Goal: Information Seeking & Learning: Check status

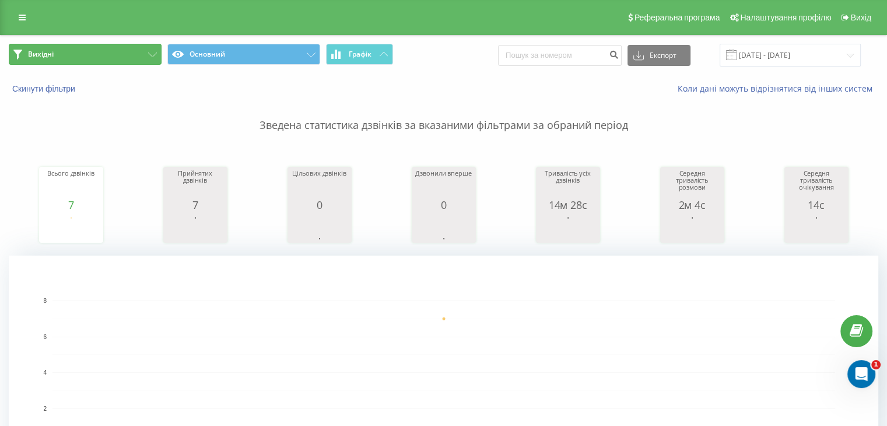
click at [89, 64] on button "Вихідні" at bounding box center [85, 54] width 153 height 21
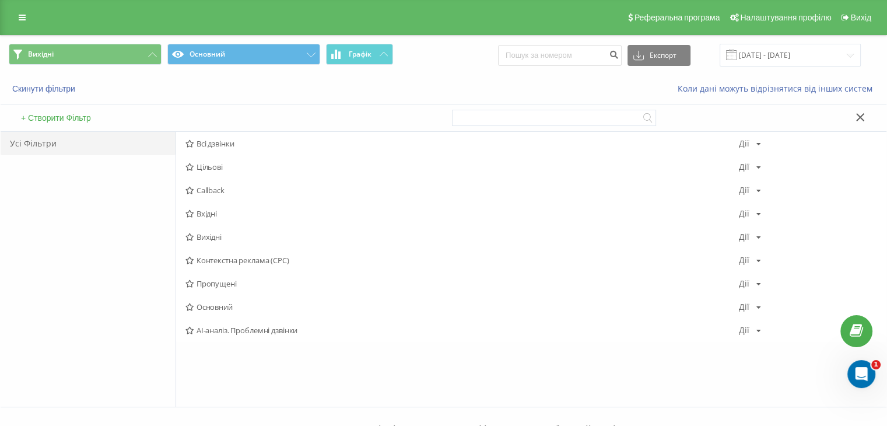
click at [203, 213] on span "Вхідні" at bounding box center [461, 213] width 553 height 8
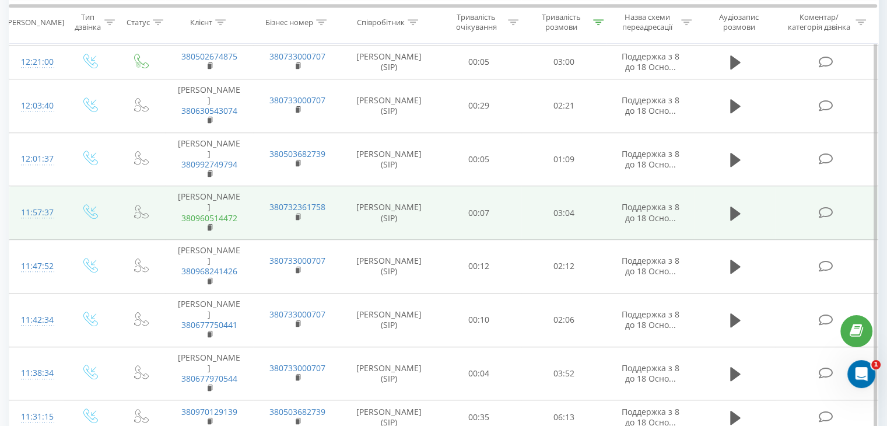
scroll to position [933, 0]
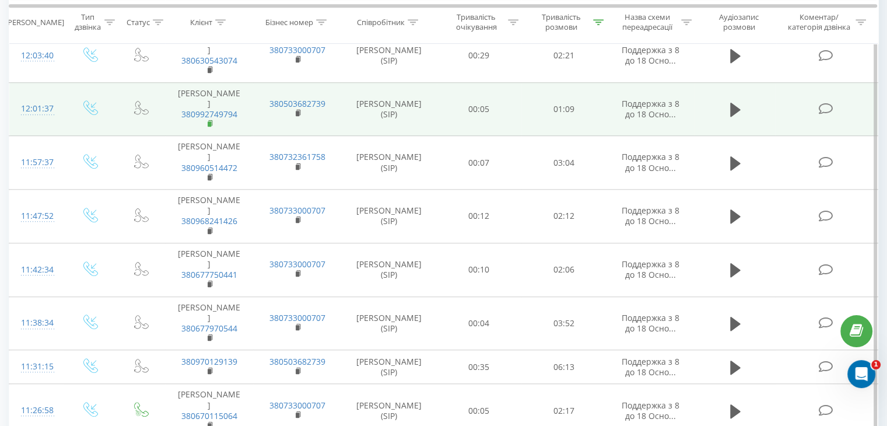
click at [210, 126] on rect at bounding box center [209, 123] width 3 height 5
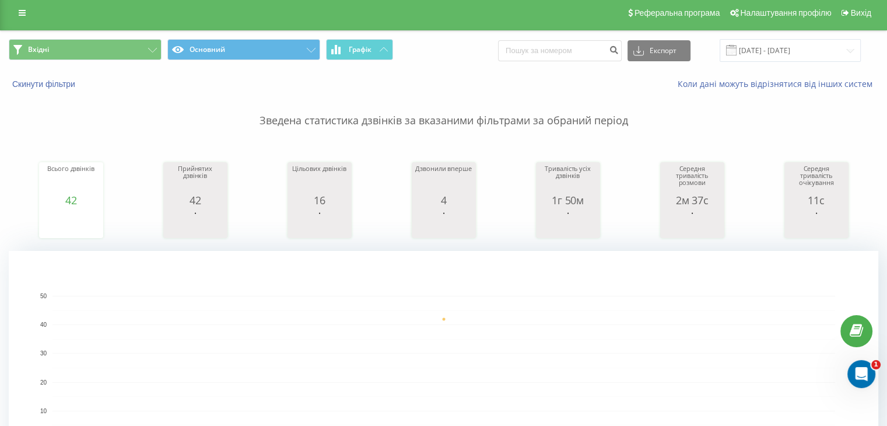
scroll to position [0, 0]
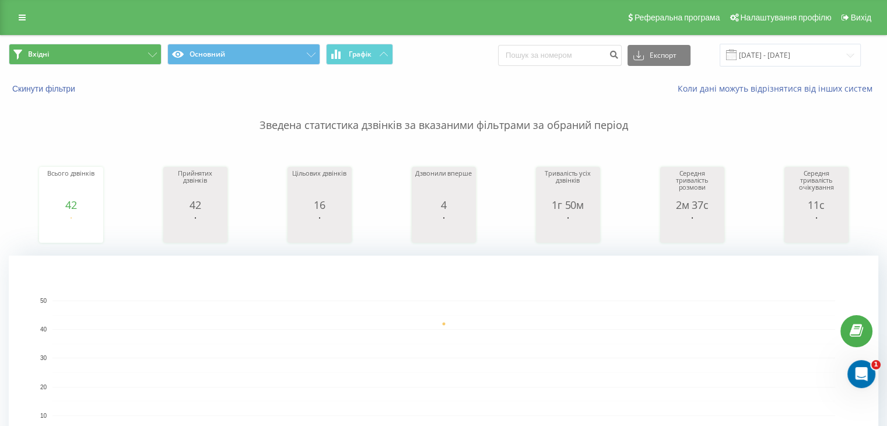
click at [90, 43] on div "Вхідні Основний Графік Експорт .csv .xls .xlsx 21.08.2025 - 21.08.2025" at bounding box center [443, 55] width 885 height 39
click at [96, 51] on button "Вхідні" at bounding box center [85, 54] width 153 height 21
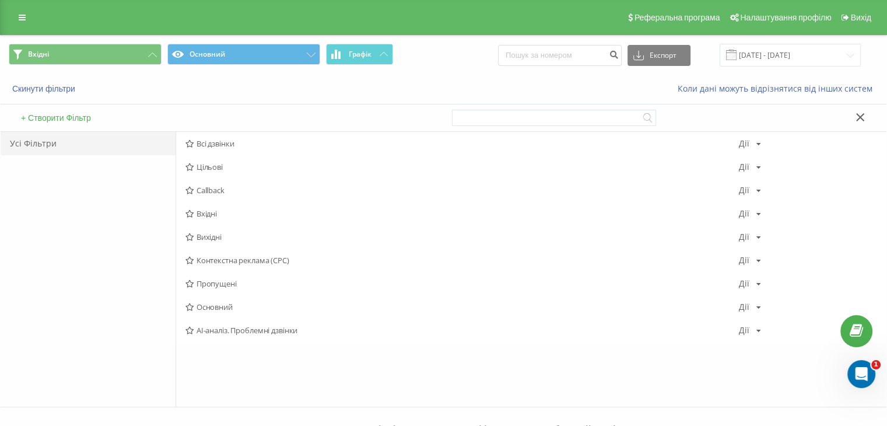
drag, startPoint x: 229, startPoint y: 216, endPoint x: 223, endPoint y: 194, distance: 22.2
click at [229, 215] on span "Вхідні" at bounding box center [461, 213] width 553 height 8
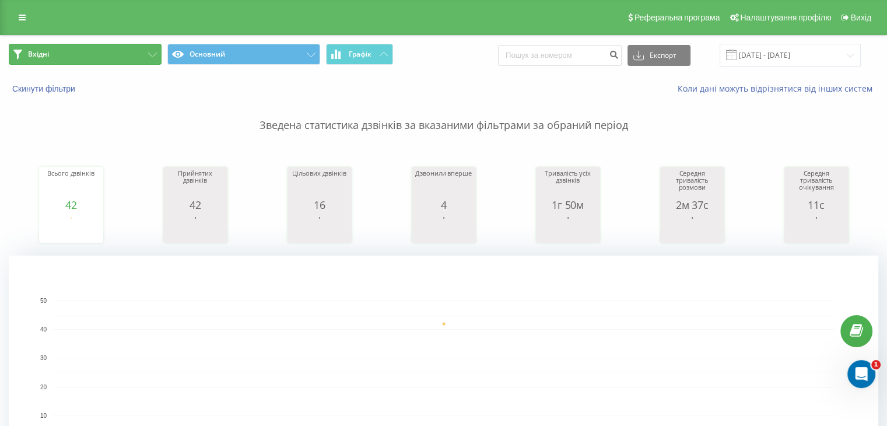
click at [104, 48] on button "Вхідні" at bounding box center [85, 54] width 153 height 21
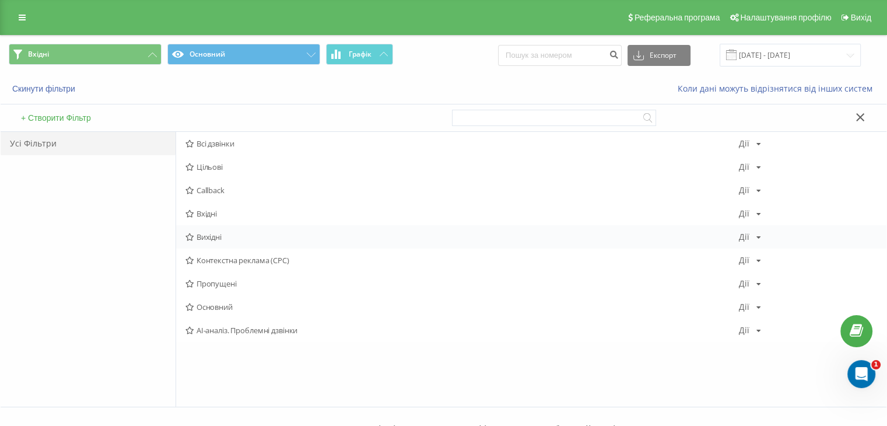
click at [231, 235] on span "Вихідні" at bounding box center [461, 237] width 553 height 8
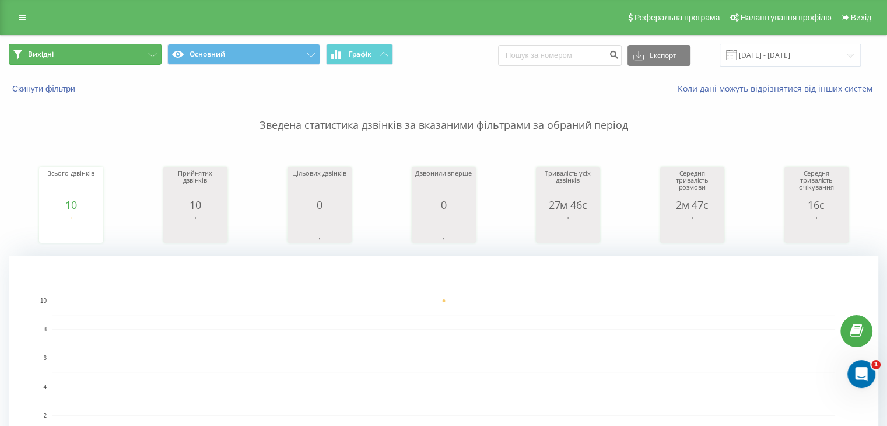
click at [107, 64] on button "Вихідні" at bounding box center [85, 54] width 153 height 21
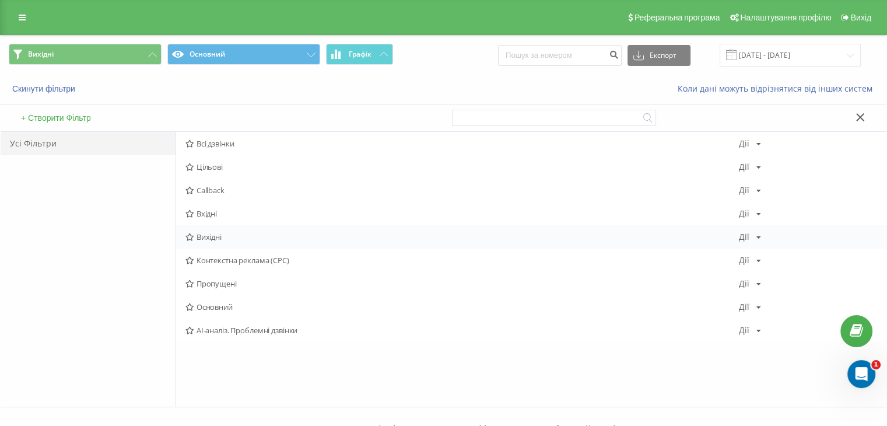
click at [205, 233] on span "Вихідні" at bounding box center [461, 237] width 553 height 8
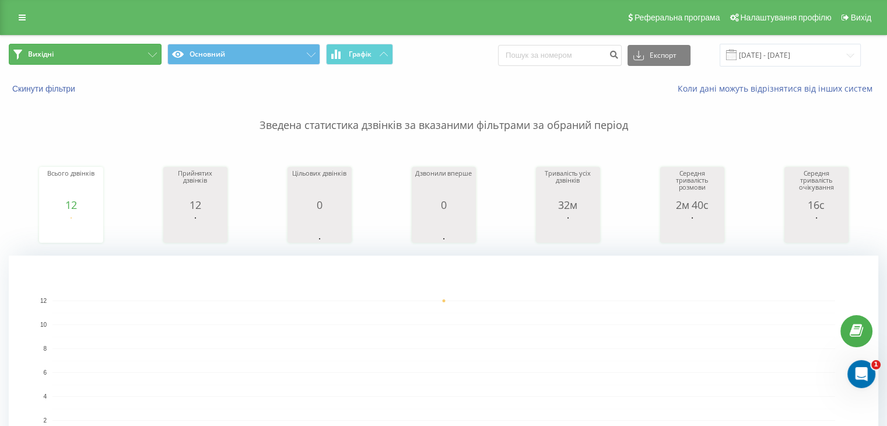
click at [131, 62] on button "Вихідні" at bounding box center [85, 54] width 153 height 21
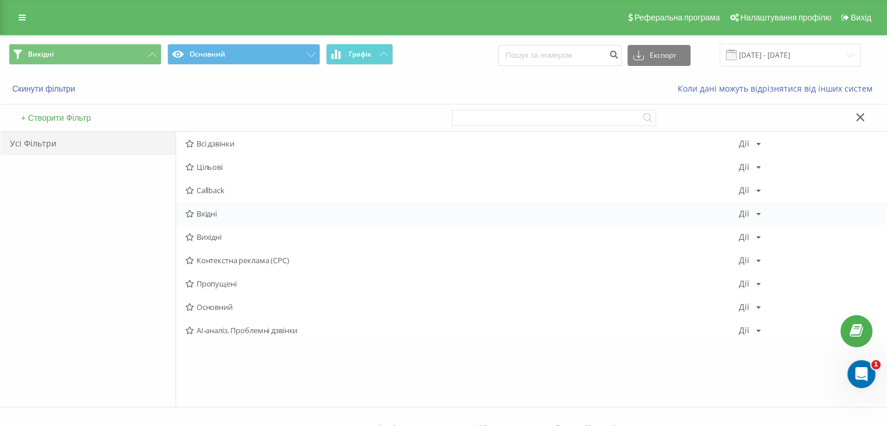
click at [221, 213] on span "Вхідні" at bounding box center [461, 213] width 553 height 8
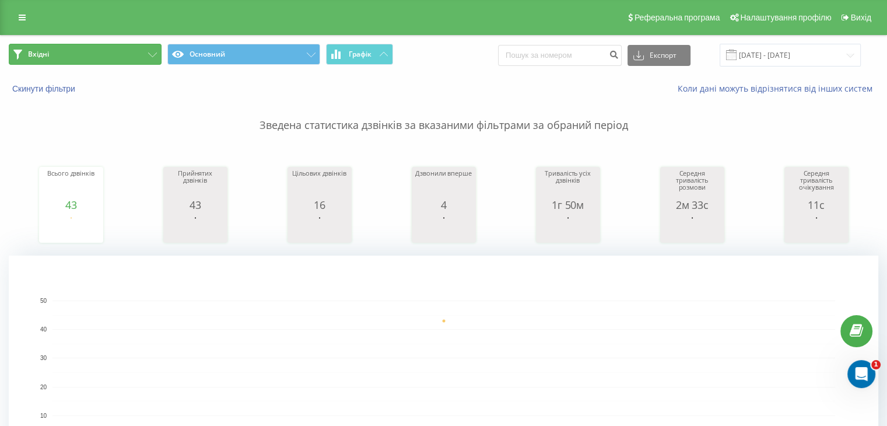
click at [105, 45] on button "Вхідні" at bounding box center [85, 54] width 153 height 21
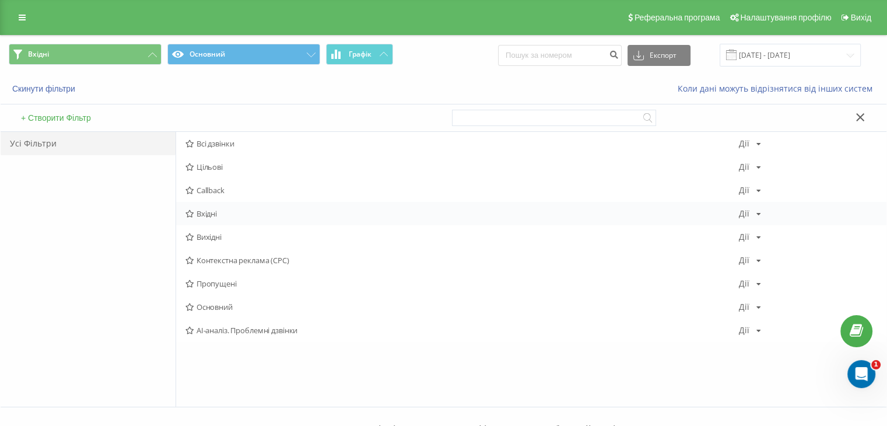
click at [214, 209] on span "Вхідні" at bounding box center [461, 213] width 553 height 8
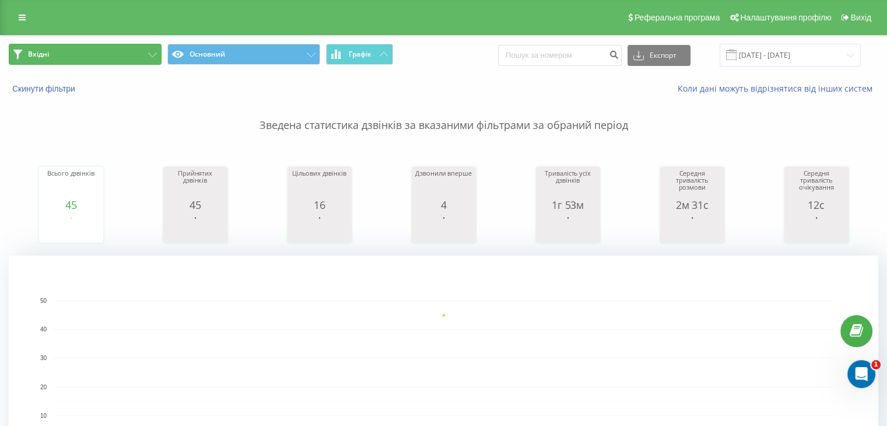
click at [121, 57] on button "Вхідні" at bounding box center [85, 54] width 153 height 21
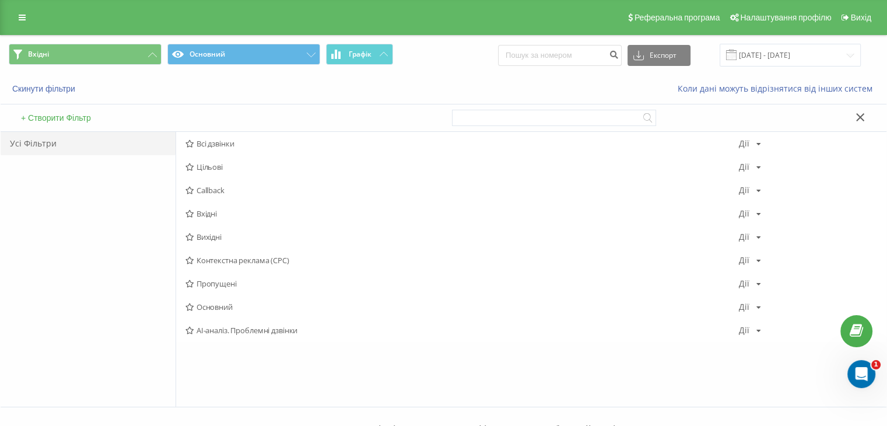
click at [206, 238] on span "Вихідні" at bounding box center [461, 237] width 553 height 8
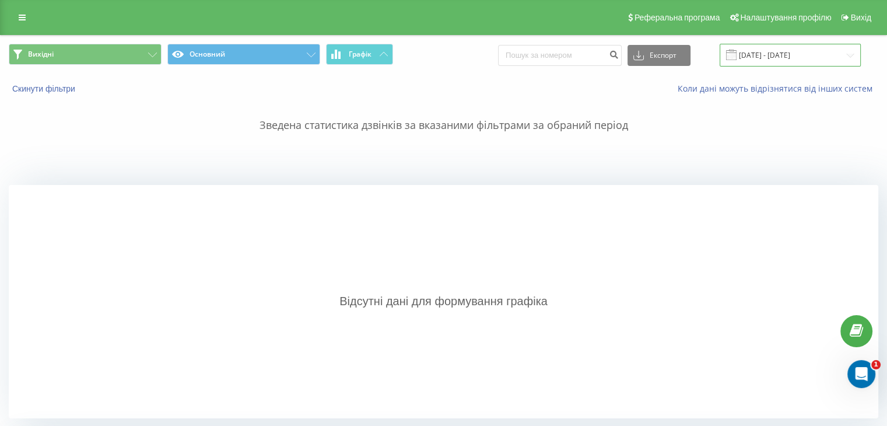
click at [800, 51] on input "[DATE] - [DATE]" at bounding box center [789, 55] width 141 height 23
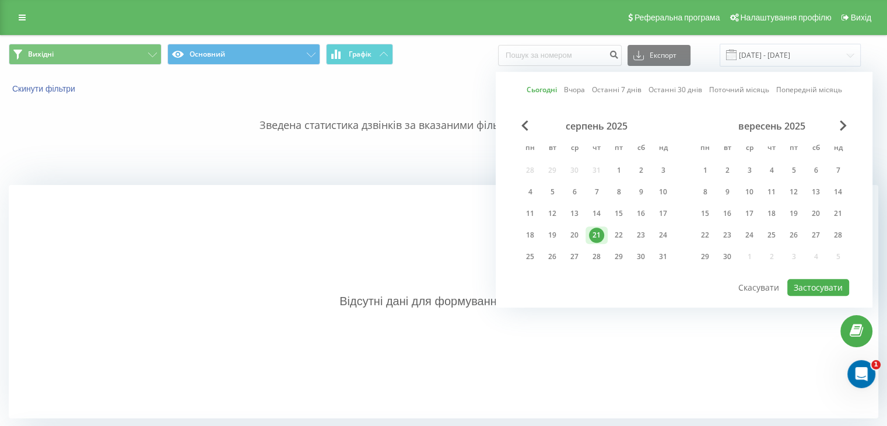
click at [600, 231] on div "21" at bounding box center [596, 234] width 15 height 15
click at [802, 285] on button "Застосувати" at bounding box center [818, 287] width 62 height 17
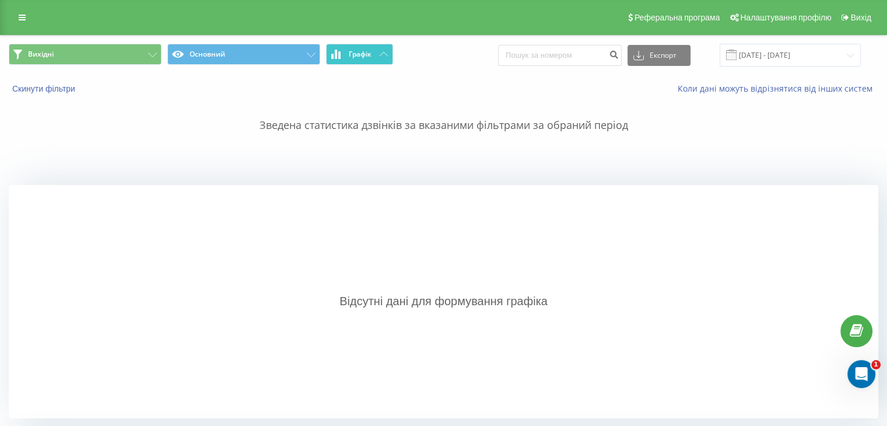
click at [369, 55] on span "Графік" at bounding box center [360, 54] width 23 height 8
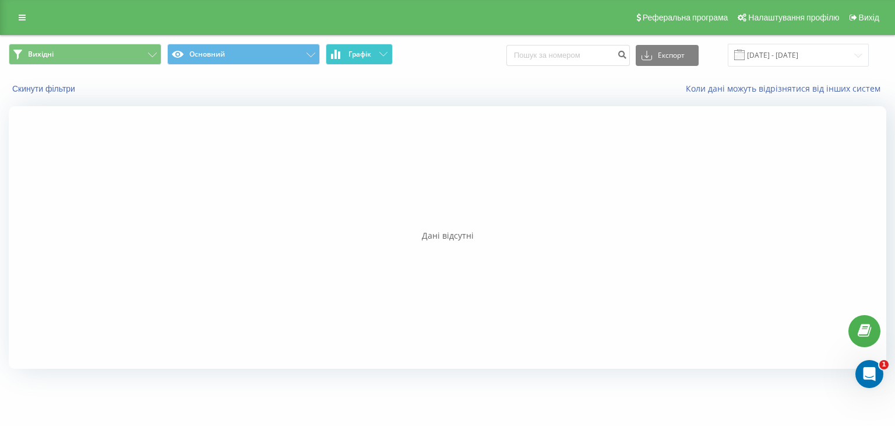
click at [368, 55] on span "Графік" at bounding box center [360, 54] width 23 height 8
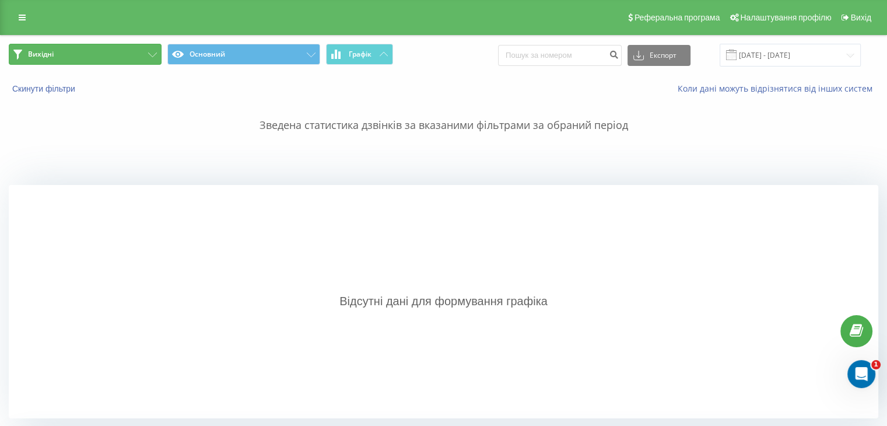
click at [121, 50] on button "Вихідні" at bounding box center [85, 54] width 153 height 21
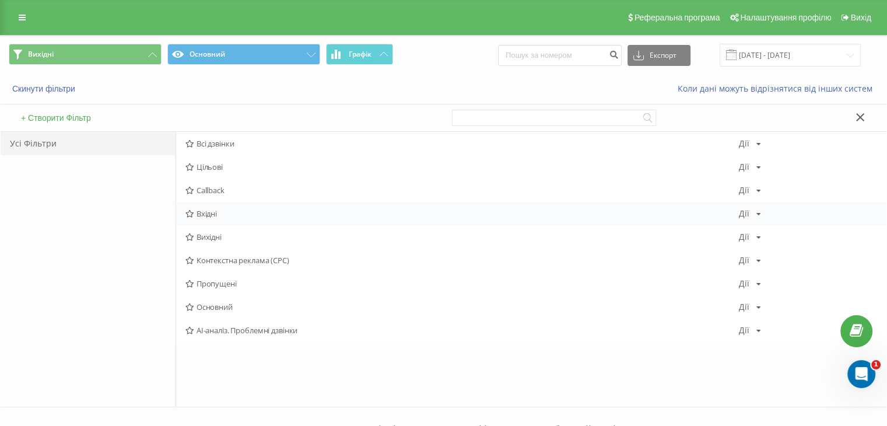
click at [208, 206] on div "Вхідні Дії Редагувати Копіювати Видалити За замовчуванням Поділитися" at bounding box center [531, 213] width 710 height 23
click at [208, 214] on span "Вхідні" at bounding box center [461, 213] width 553 height 8
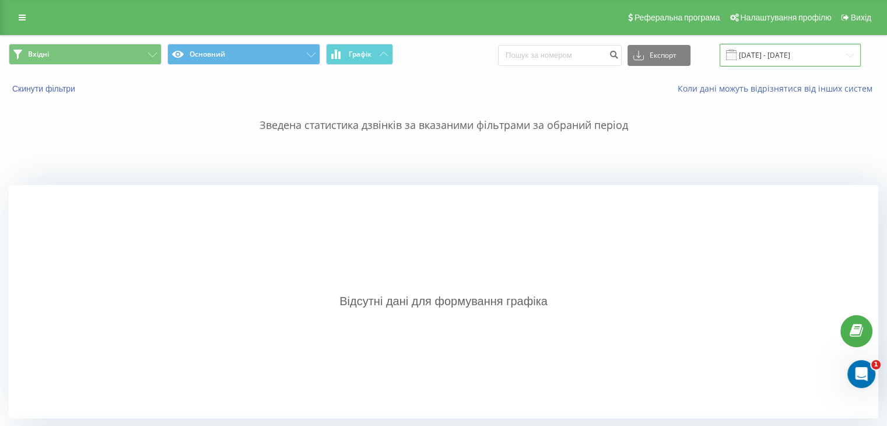
click at [760, 50] on input "[DATE] - [DATE]" at bounding box center [789, 55] width 141 height 23
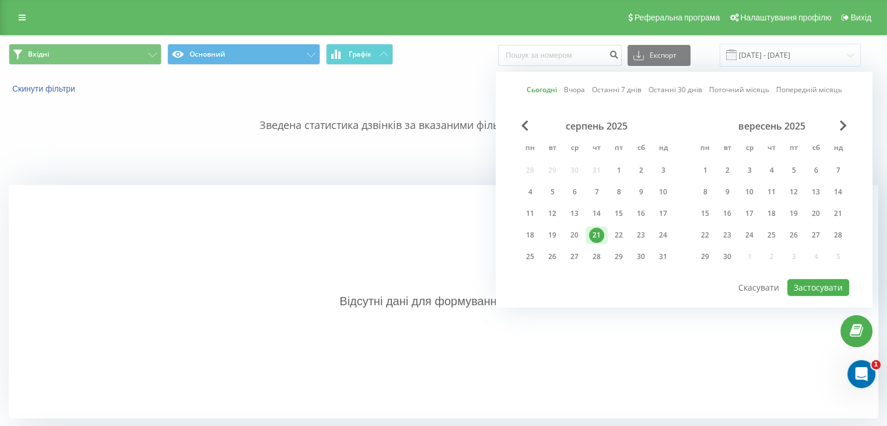
click at [600, 231] on div "21" at bounding box center [596, 234] width 15 height 15
click at [807, 279] on button "Застосувати" at bounding box center [818, 287] width 62 height 17
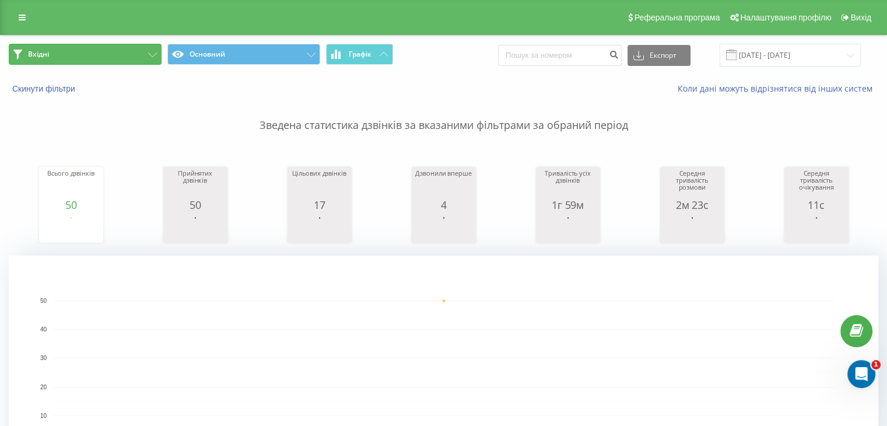
click at [97, 48] on button "Вхідні" at bounding box center [85, 54] width 153 height 21
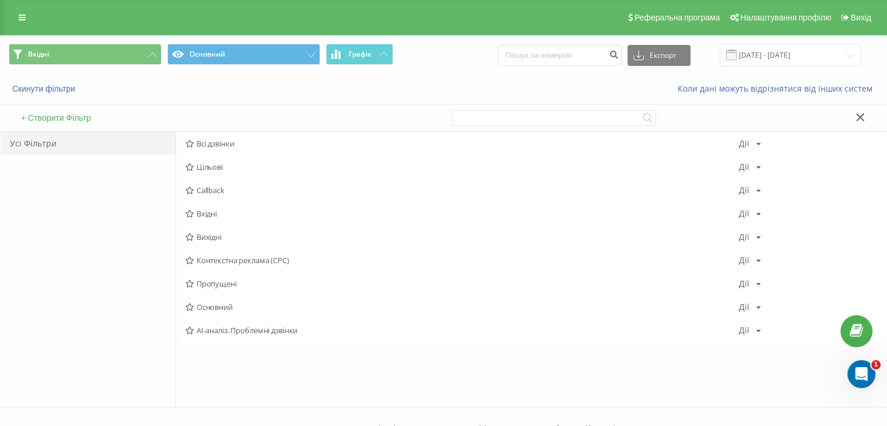
click at [235, 237] on span "Вихідні" at bounding box center [461, 237] width 553 height 8
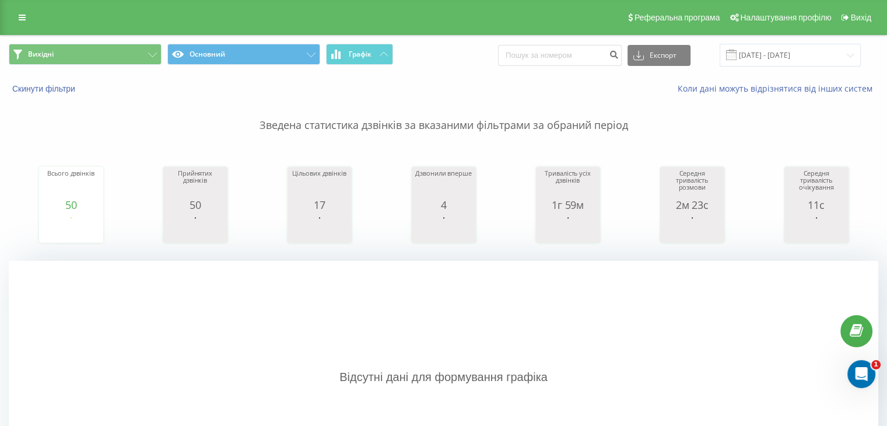
click at [140, 83] on div "Скинути фільтри" at bounding box center [167, 89] width 332 height 12
click at [382, 61] on button "Графік" at bounding box center [359, 54] width 67 height 21
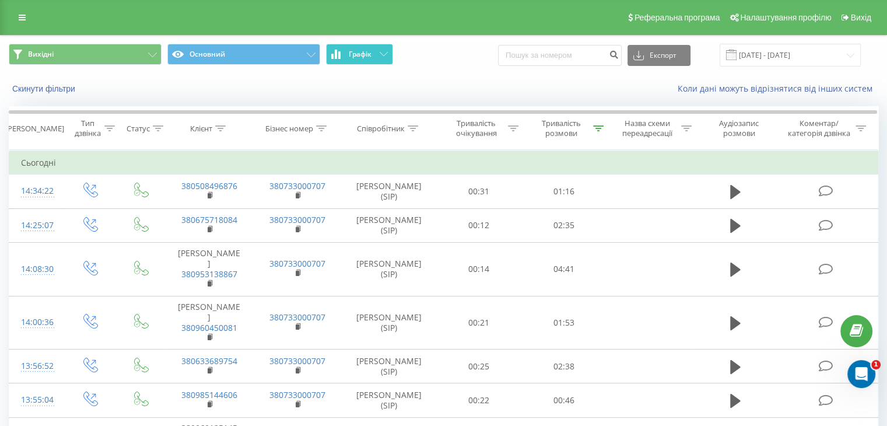
click at [382, 57] on button "Графік" at bounding box center [359, 54] width 67 height 21
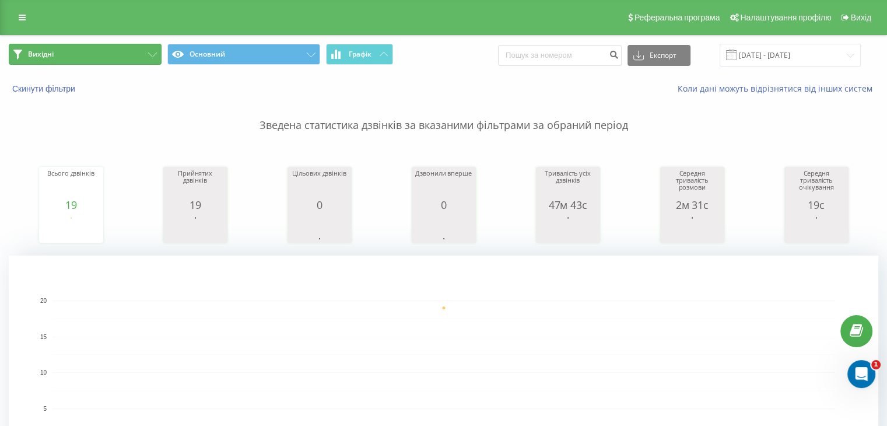
click at [118, 58] on button "Вихідні" at bounding box center [85, 54] width 153 height 21
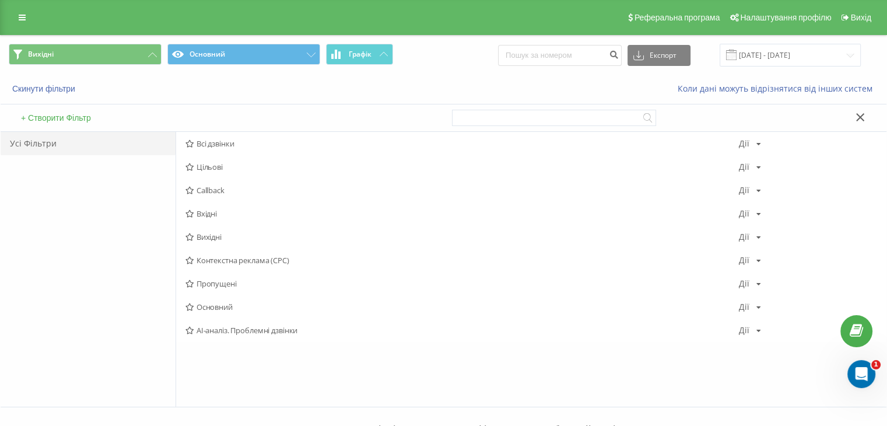
click at [240, 212] on span "Вхідні" at bounding box center [461, 213] width 553 height 8
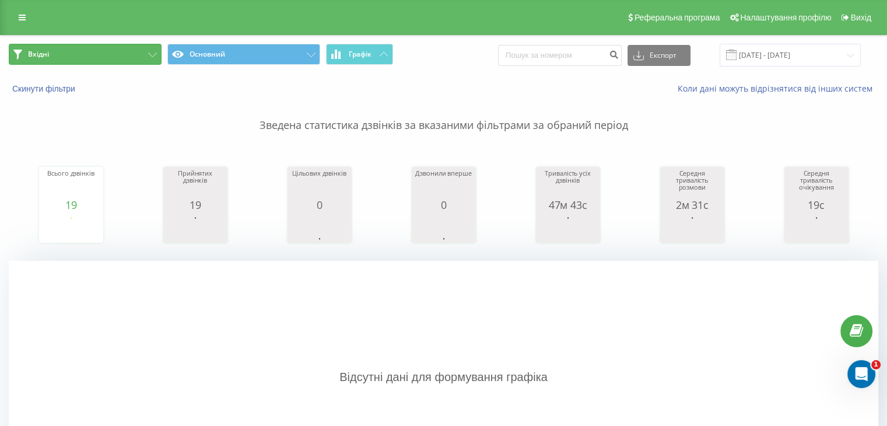
click at [119, 58] on button "Вхідні" at bounding box center [85, 54] width 153 height 21
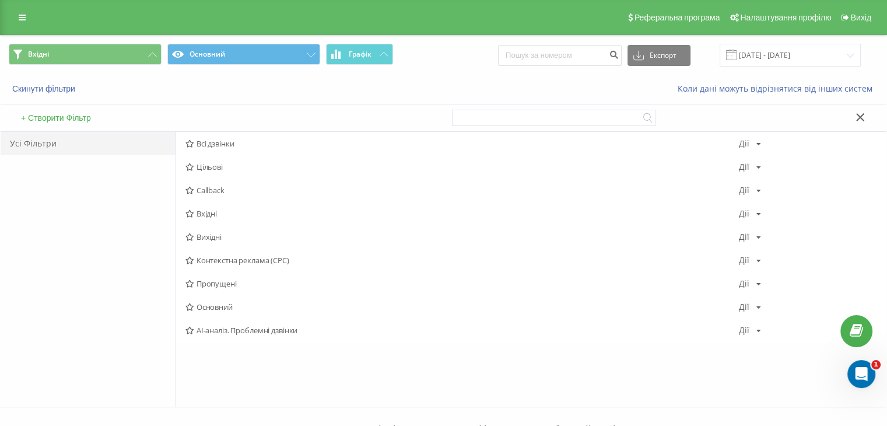
click at [215, 213] on span "Вхідні" at bounding box center [461, 213] width 553 height 8
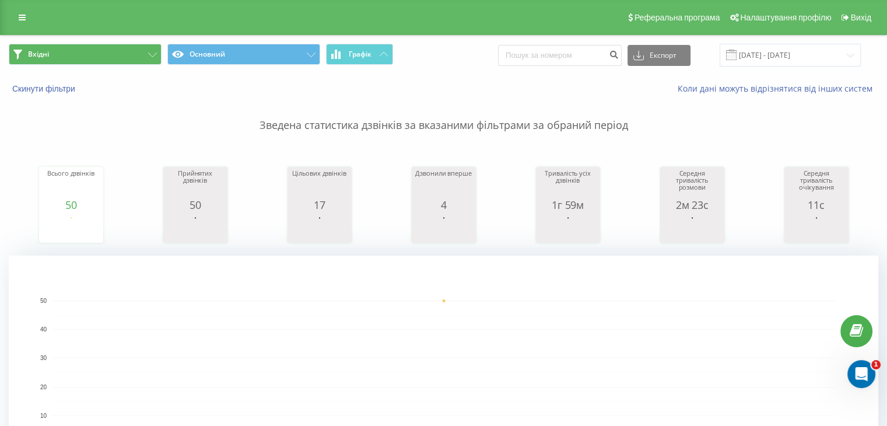
drag, startPoint x: 93, startPoint y: 22, endPoint x: 98, endPoint y: 47, distance: 25.6
click at [97, 36] on div "Реферальна програма Налаштування профілю Вихід Вхідні Основний Графік Експорт .…" at bounding box center [443, 409] width 887 height 819
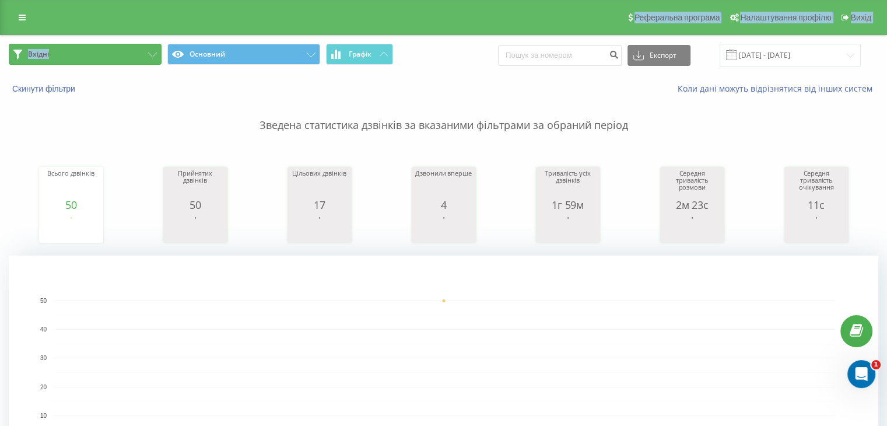
click at [98, 55] on button "Вхідні" at bounding box center [85, 54] width 153 height 21
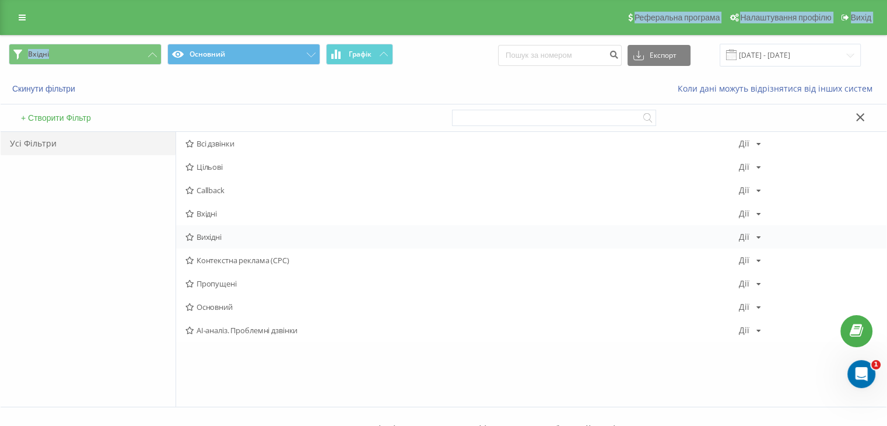
click at [199, 238] on span "Вихідні" at bounding box center [461, 237] width 553 height 8
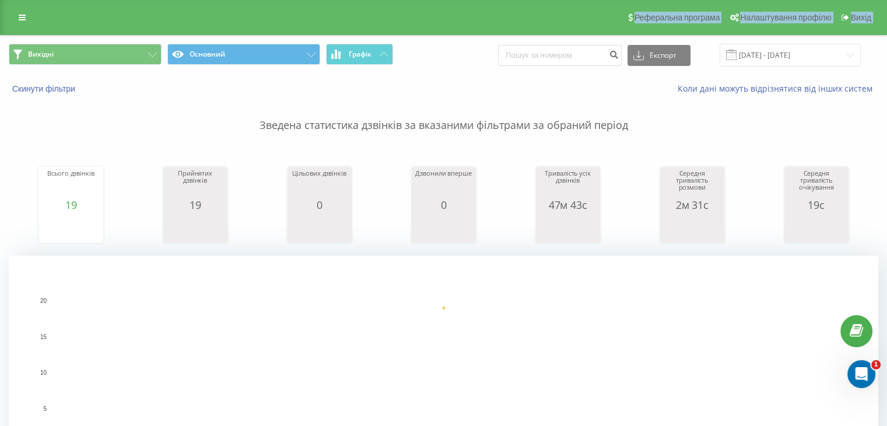
click at [140, 110] on p "Зведена статистика дзвінків за вказаними фільтрами за обраний період" at bounding box center [443, 113] width 869 height 38
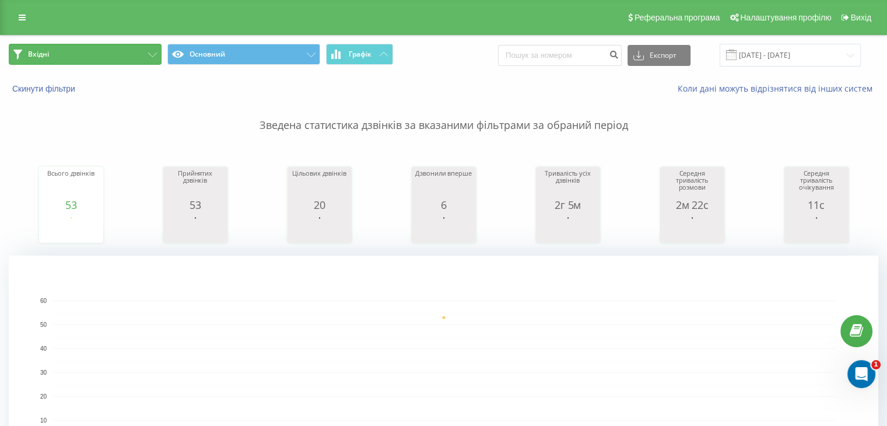
drag, startPoint x: 118, startPoint y: 61, endPoint x: 149, endPoint y: 89, distance: 40.9
click at [118, 61] on button "Вхідні" at bounding box center [85, 54] width 153 height 21
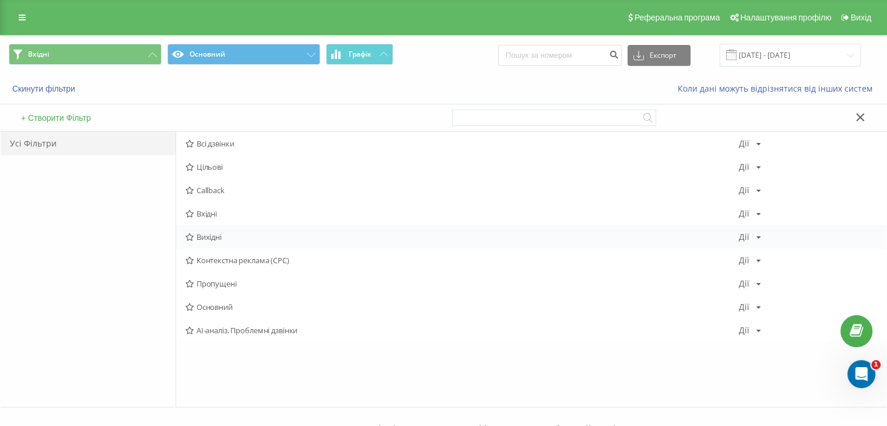
click at [244, 235] on span "Вихідні" at bounding box center [461, 237] width 553 height 8
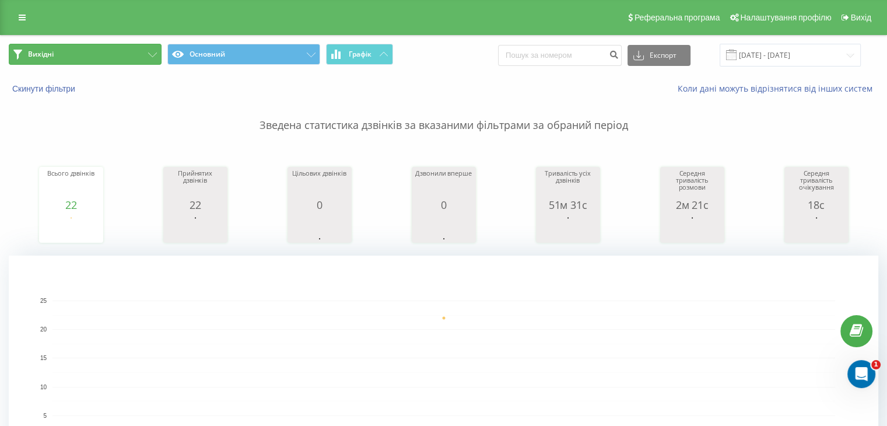
click at [133, 52] on button "Вихідні" at bounding box center [85, 54] width 153 height 21
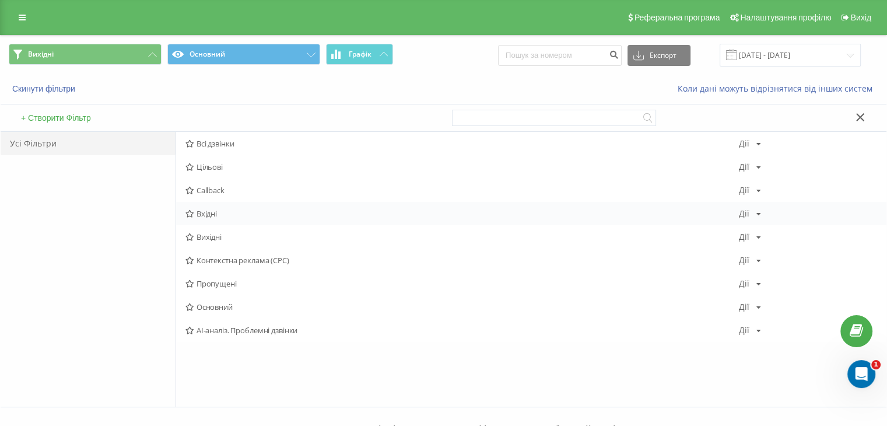
click at [235, 215] on span "Вхідні" at bounding box center [461, 213] width 553 height 8
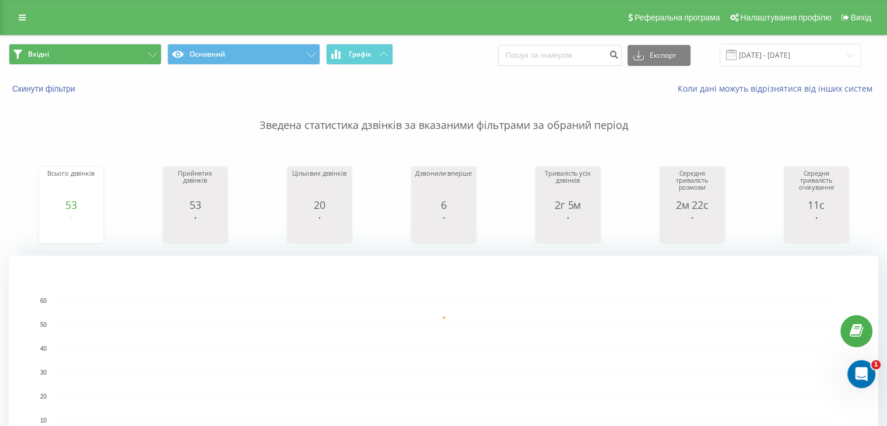
click at [112, 66] on div "Вхідні Основний Графік Експорт .csv .xls .xlsx 21.08.2025 - 21.08.2025" at bounding box center [443, 55] width 885 height 39
drag, startPoint x: 112, startPoint y: 59, endPoint x: 122, endPoint y: 79, distance: 22.4
click at [112, 59] on button "Вхідні" at bounding box center [85, 54] width 153 height 21
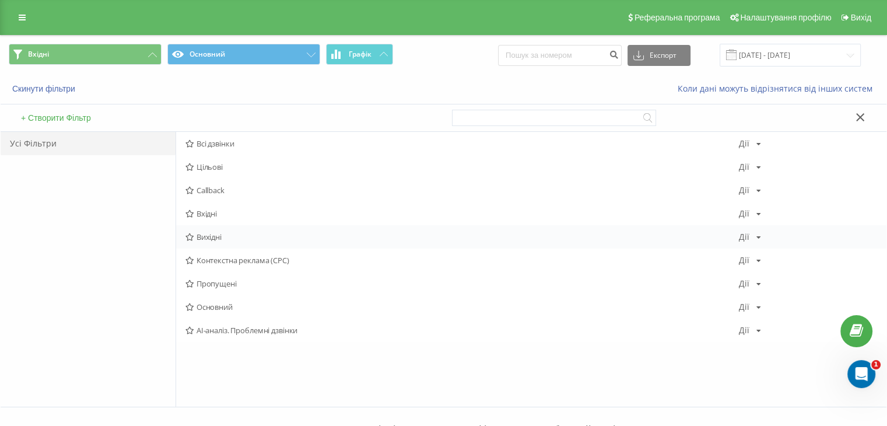
click at [206, 240] on span "Вихідні" at bounding box center [461, 237] width 553 height 8
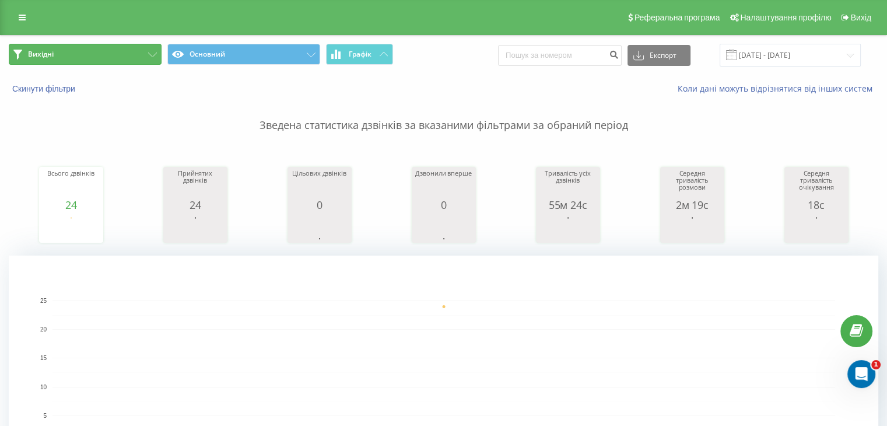
click at [100, 57] on button "Вихідні" at bounding box center [85, 54] width 153 height 21
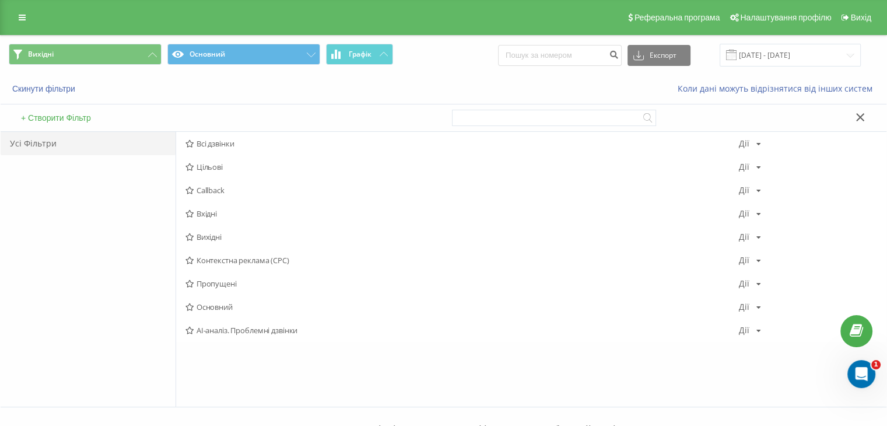
click at [212, 209] on span "Вхідні" at bounding box center [461, 213] width 553 height 8
